Goal: Find specific page/section: Find specific page/section

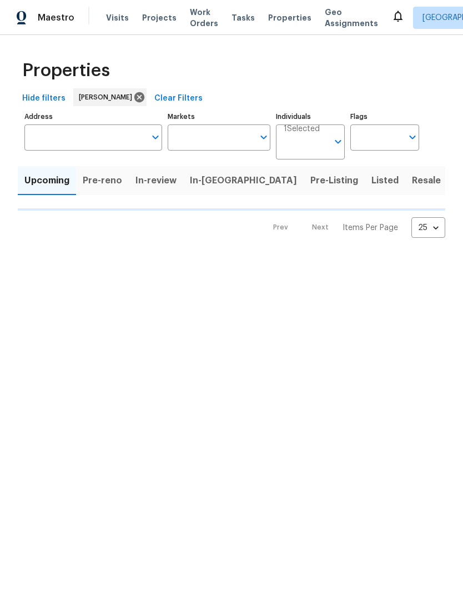
type input "100"
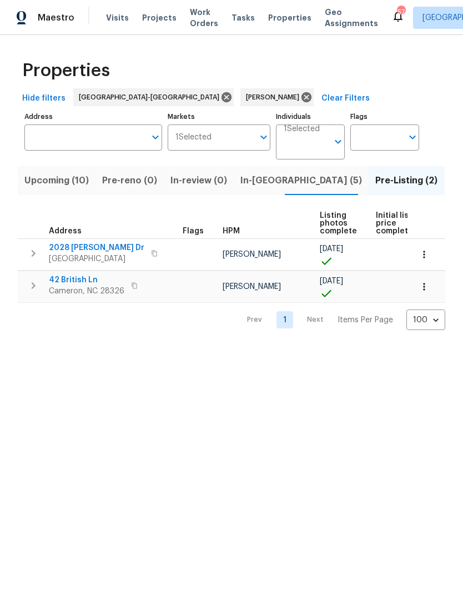
click at [67, 178] on span "Upcoming (10)" at bounding box center [56, 181] width 64 height 16
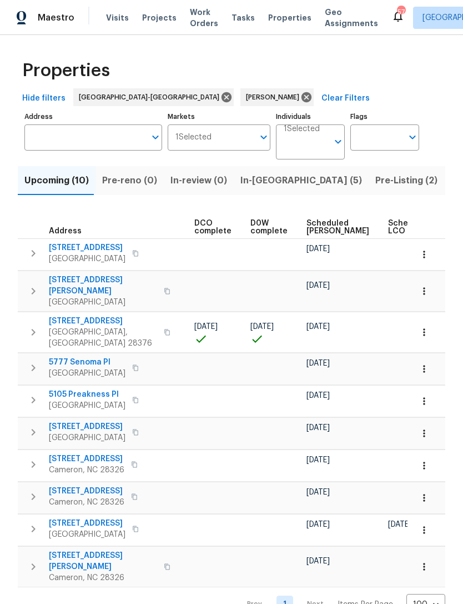
scroll to position [0, 237]
click at [312, 226] on span "Scheduled [PERSON_NAME]" at bounding box center [336, 227] width 63 height 16
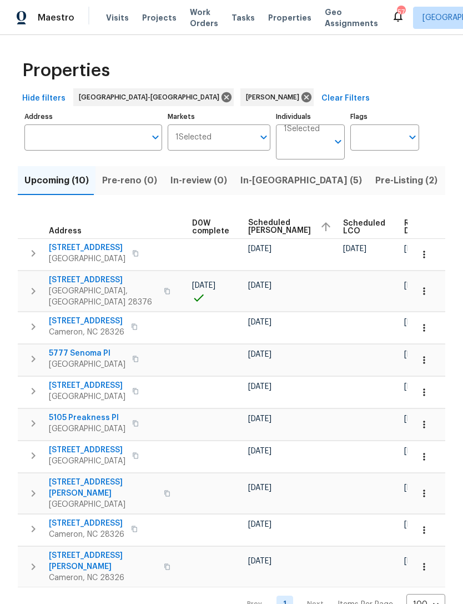
scroll to position [0, 293]
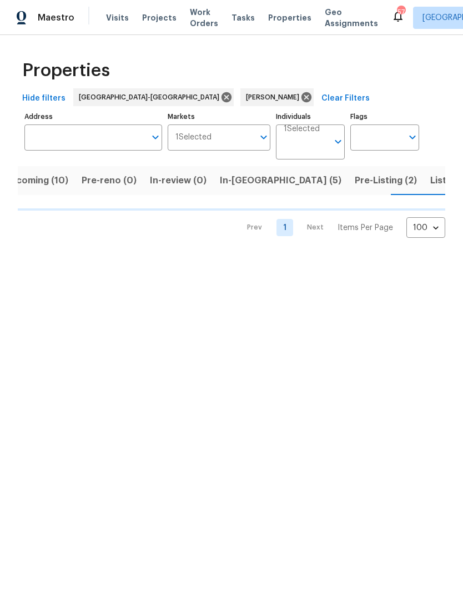
scroll to position [0, 21]
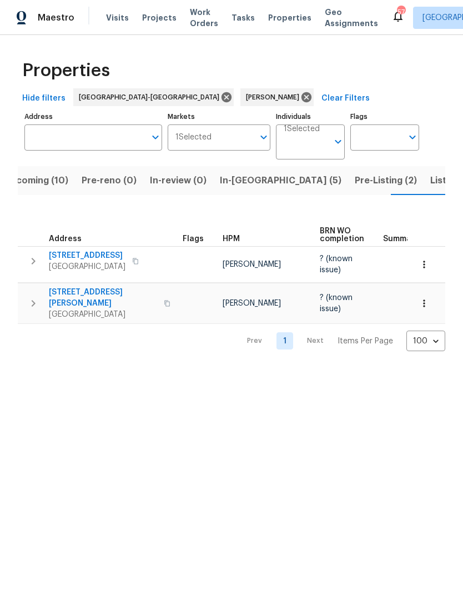
click at [431, 181] on span "Listed (8)" at bounding box center [452, 181] width 42 height 16
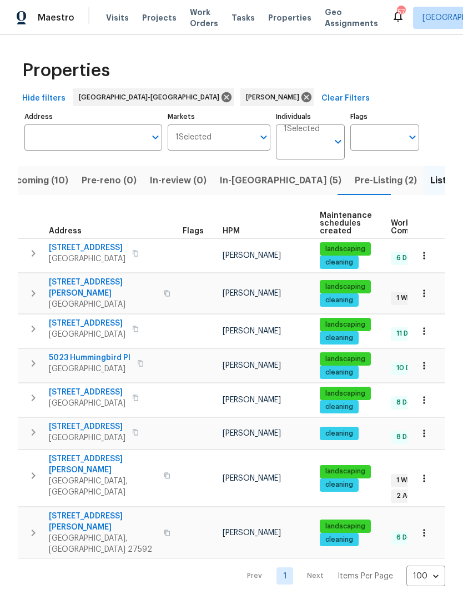
click at [51, 184] on span "Upcoming (10)" at bounding box center [36, 181] width 64 height 16
